Goal: Information Seeking & Learning: Learn about a topic

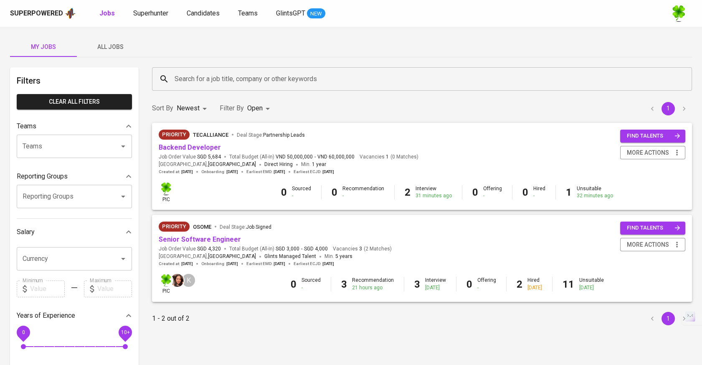
click at [117, 48] on span "All Jobs" at bounding box center [110, 47] width 57 height 10
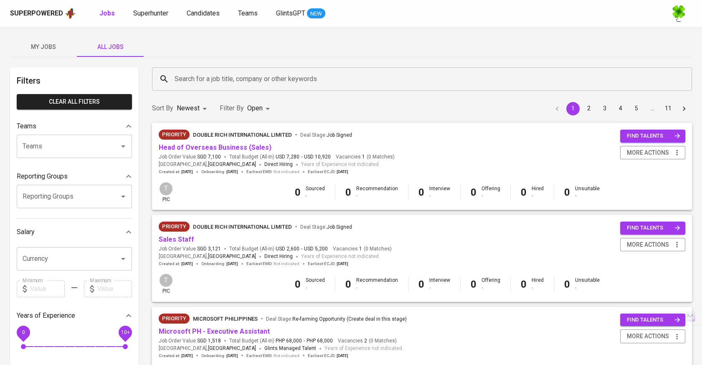
click at [244, 81] on input "Search for a job title, company or other keywords" at bounding box center [424, 79] width 503 height 16
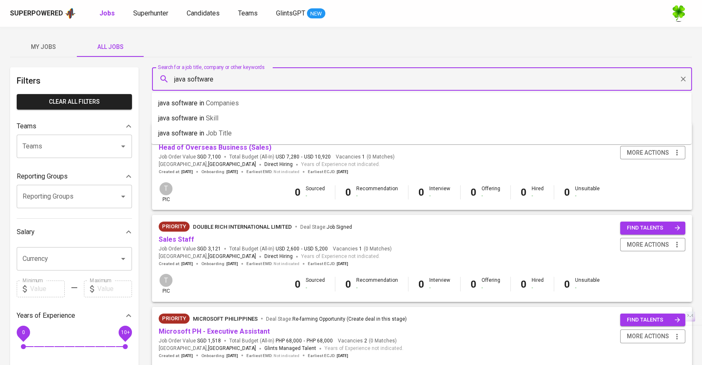
type input "java software"
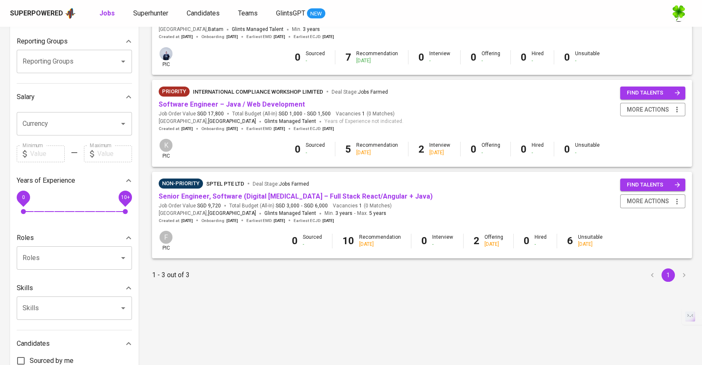
scroll to position [139, 0]
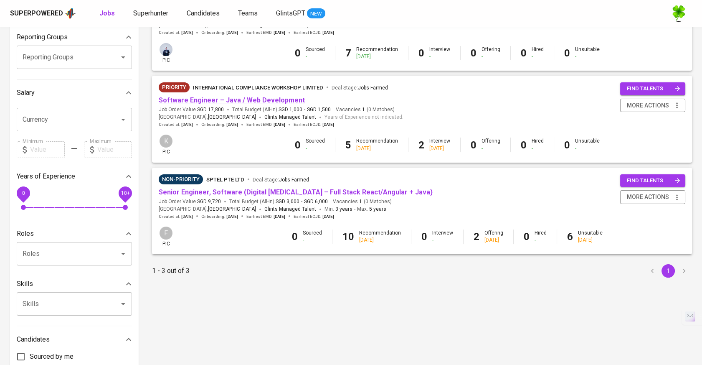
click at [254, 102] on link "Software Engineer – Java / Web Development" at bounding box center [232, 100] width 146 height 8
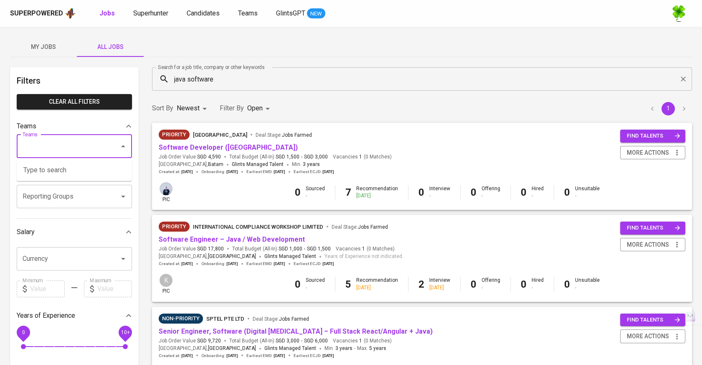
click at [80, 149] on input "Teams" at bounding box center [62, 146] width 84 height 16
click at [124, 36] on div "My Jobs All Jobs Filters Clear All filters Teams Teams Teams Reporting Groups R…" at bounding box center [351, 288] width 702 height 522
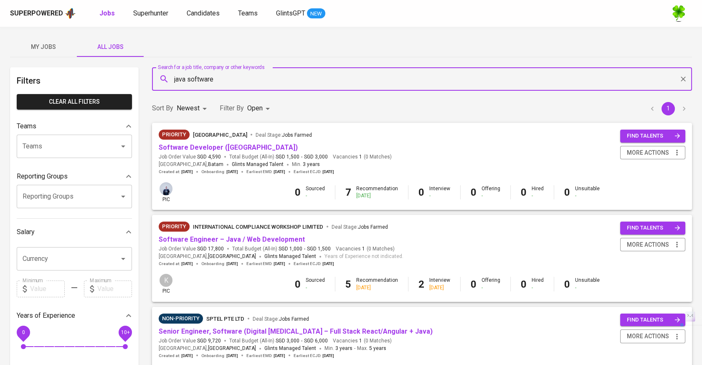
drag, startPoint x: 241, startPoint y: 76, endPoint x: 163, endPoint y: 84, distance: 79.0
click at [163, 84] on div "java software Search for a job title, company or other keywords" at bounding box center [422, 78] width 540 height 23
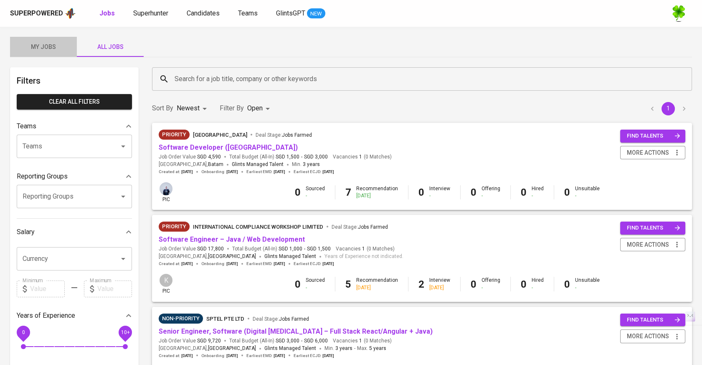
click at [55, 42] on span "My Jobs" at bounding box center [43, 47] width 57 height 10
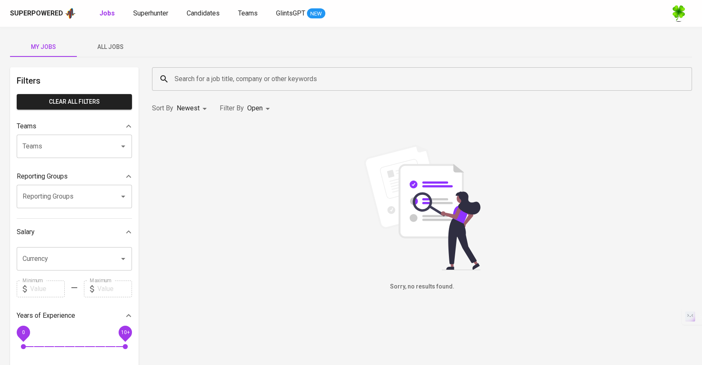
click at [109, 46] on span "All Jobs" at bounding box center [110, 47] width 57 height 10
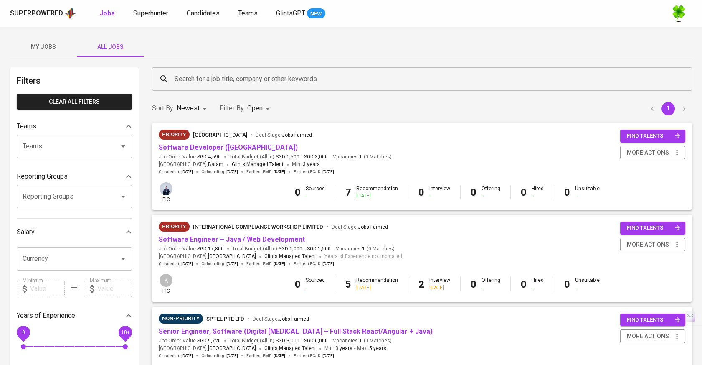
click at [77, 135] on div "Teams" at bounding box center [74, 145] width 115 height 23
click at [115, 139] on div "Teams" at bounding box center [74, 145] width 115 height 23
click at [122, 142] on icon "Open" at bounding box center [123, 146] width 10 height 10
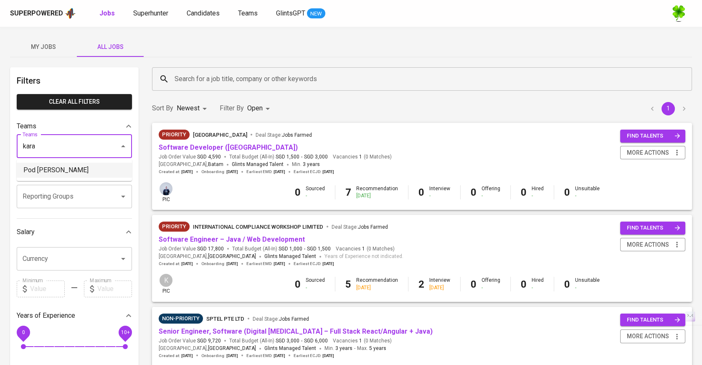
click at [94, 176] on li "Pod [PERSON_NAME]" at bounding box center [74, 169] width 115 height 15
type input "kara"
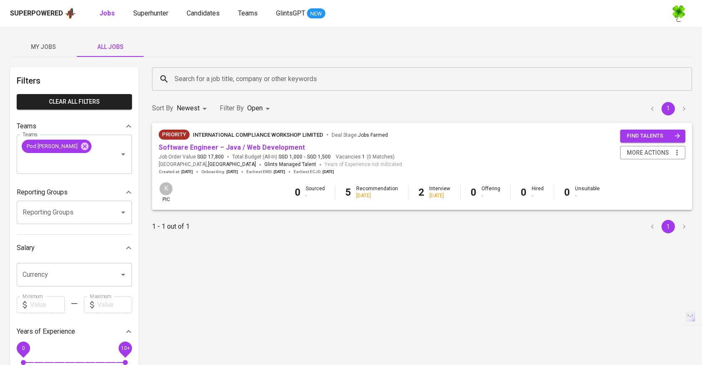
click at [87, 204] on input "Reporting Groups" at bounding box center [62, 212] width 84 height 16
click at [113, 152] on icon "Clear" at bounding box center [112, 154] width 5 height 5
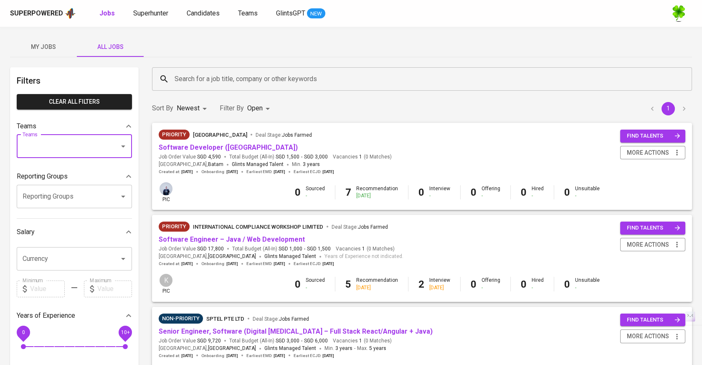
click at [98, 186] on div "Reporting Groups" at bounding box center [74, 196] width 115 height 23
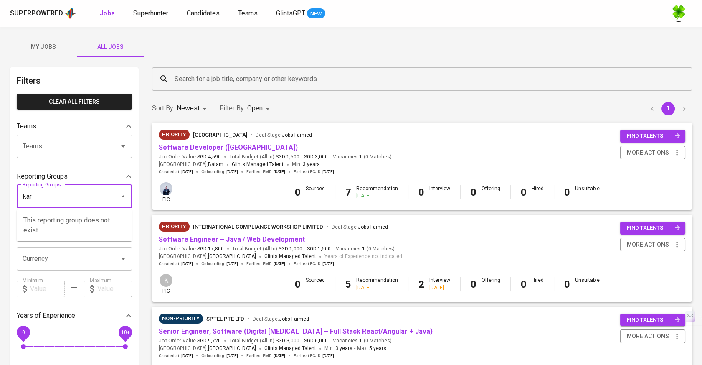
type input "kara"
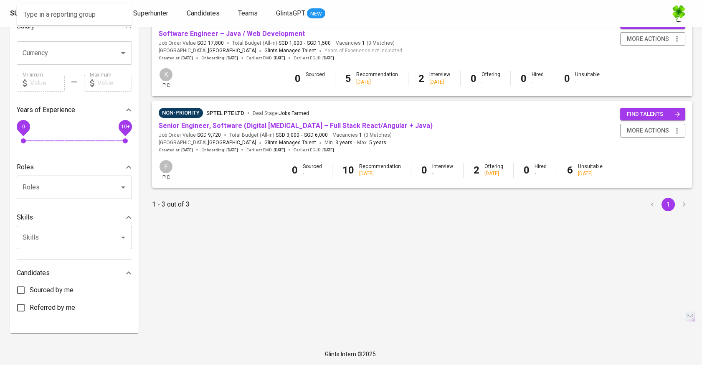
click at [253, 244] on div "Search for a job title, company or other keywords Search for a job title, compa…" at bounding box center [422, 97] width 540 height 471
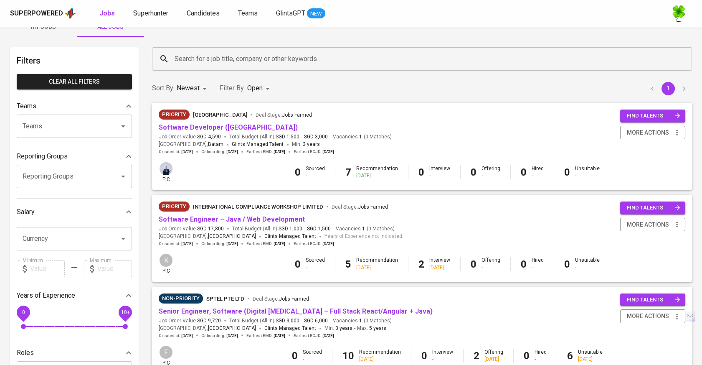
scroll to position [0, 0]
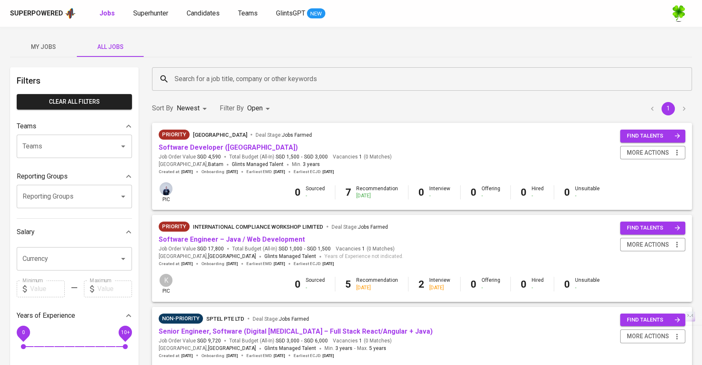
click at [57, 46] on span "My Jobs" at bounding box center [43, 47] width 57 height 10
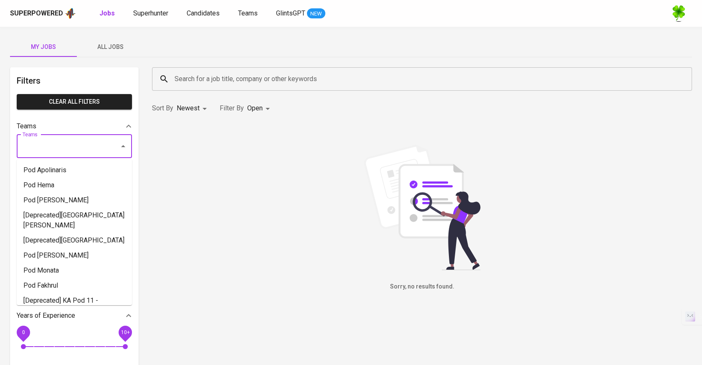
click at [69, 150] on input "Teams" at bounding box center [62, 146] width 84 height 16
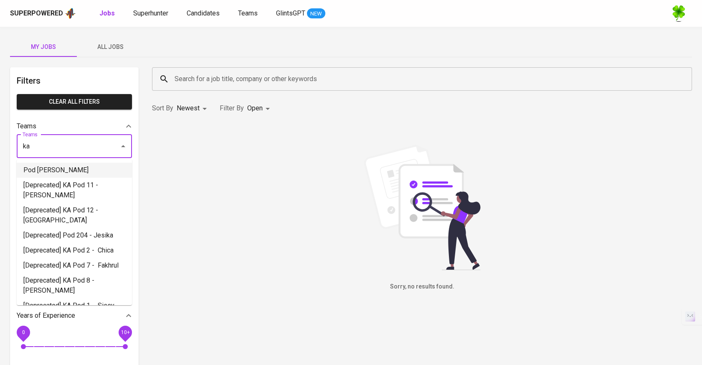
click at [81, 167] on li "Pod [PERSON_NAME]" at bounding box center [74, 169] width 115 height 15
type input "ka"
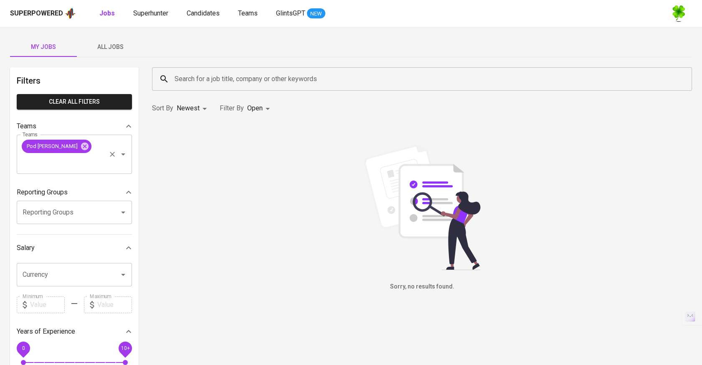
click at [113, 152] on icon "Clear" at bounding box center [112, 154] width 5 height 5
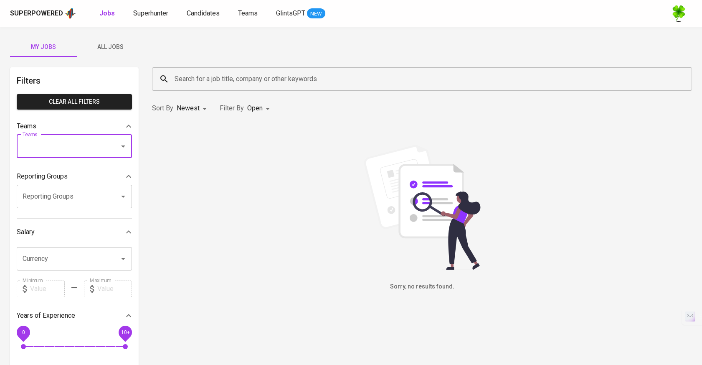
click at [80, 137] on div "Teams" at bounding box center [74, 145] width 115 height 23
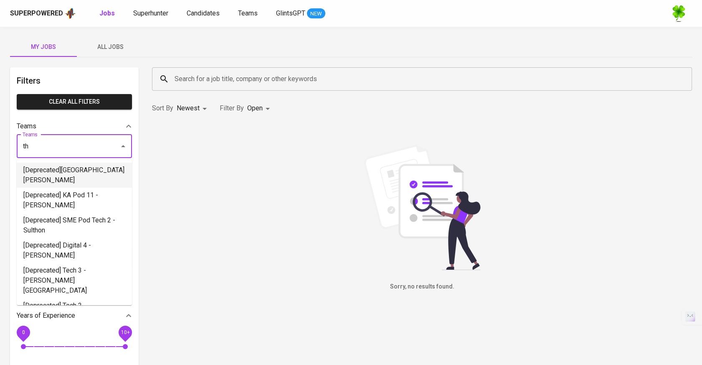
click at [81, 163] on li "[Deprecated][GEOGRAPHIC_DATA][PERSON_NAME]" at bounding box center [74, 174] width 115 height 25
type input "th"
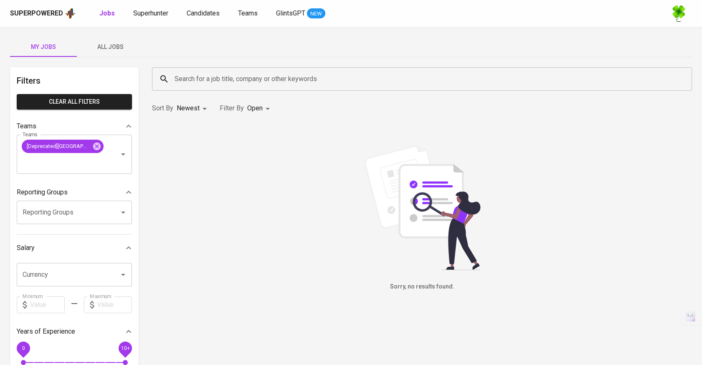
click at [252, 104] on body "Superpowered Jobs Superhunter Candidates Teams GlintsGPT NEW My Jobs All Jobs F…" at bounding box center [351, 293] width 702 height 586
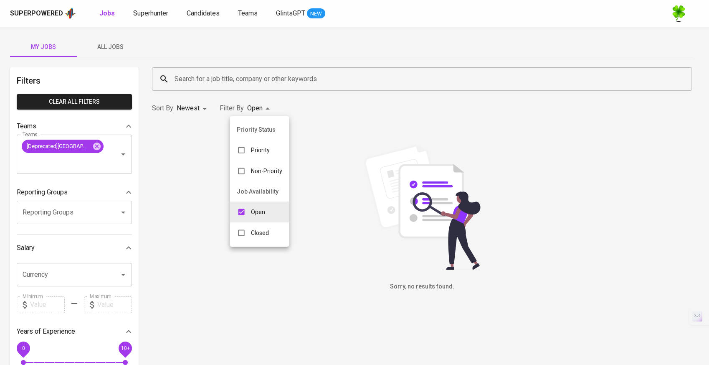
click at [131, 44] on div at bounding box center [354, 182] width 709 height 365
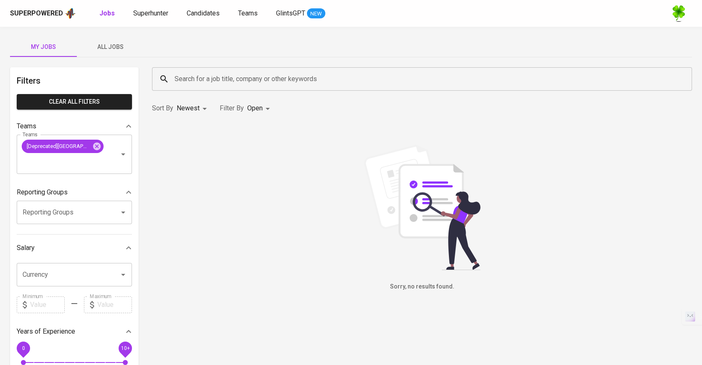
click at [115, 46] on div "Priority Status Priority Non-Priority Job Availability Open Closed" at bounding box center [351, 182] width 702 height 365
click at [115, 46] on span "All Jobs" at bounding box center [110, 47] width 57 height 10
click at [254, 105] on body "Superpowered Jobs Superhunter Candidates Teams GlintsGPT NEW My Jobs All Jobs F…" at bounding box center [351, 293] width 702 height 586
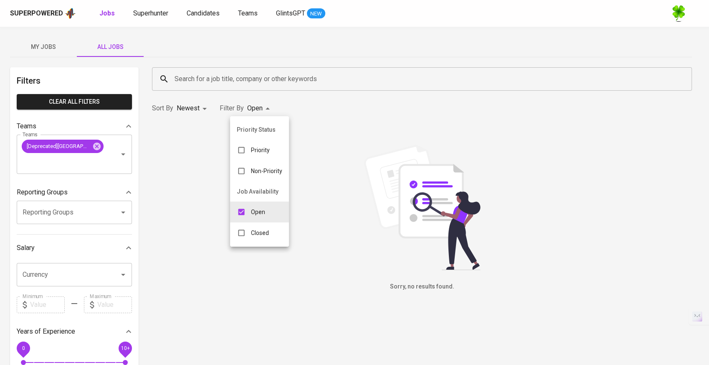
click at [254, 236] on p "Closed" at bounding box center [260, 232] width 18 height 8
type input "OPEN,CLOSE"
checkbox input "true"
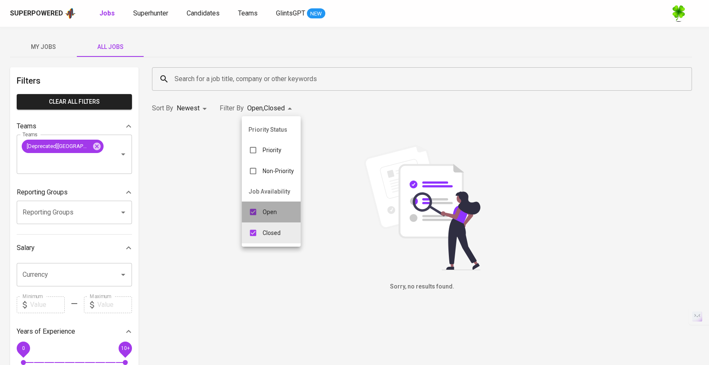
click at [267, 210] on p "Open" at bounding box center [270, 212] width 14 height 8
type input "CLOSE"
checkbox input "false"
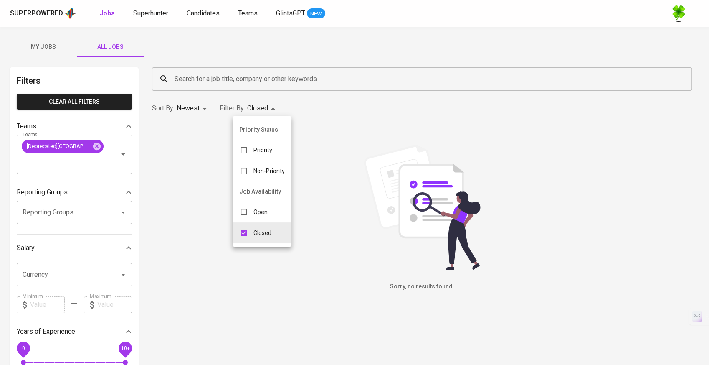
click at [339, 167] on div at bounding box center [354, 182] width 709 height 365
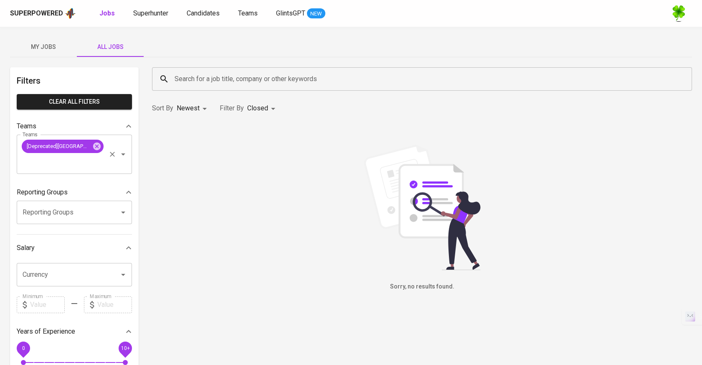
click at [97, 158] on input "Teams" at bounding box center [62, 162] width 84 height 16
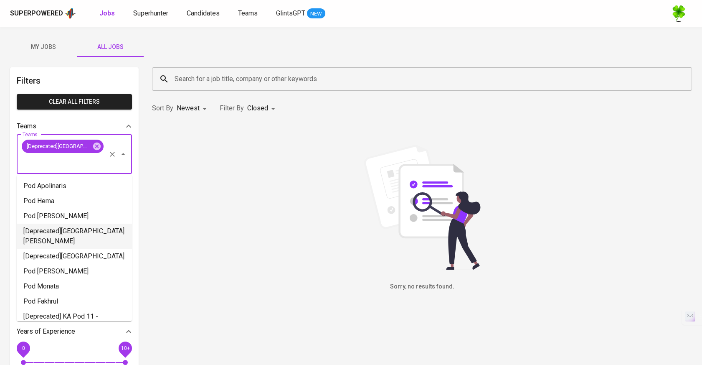
click at [79, 228] on li "[Deprecated][GEOGRAPHIC_DATA][PERSON_NAME]" at bounding box center [74, 235] width 115 height 25
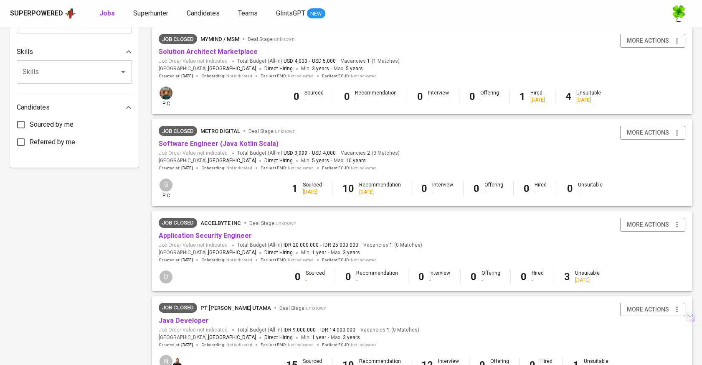
scroll to position [603, 0]
